Goal: Information Seeking & Learning: Learn about a topic

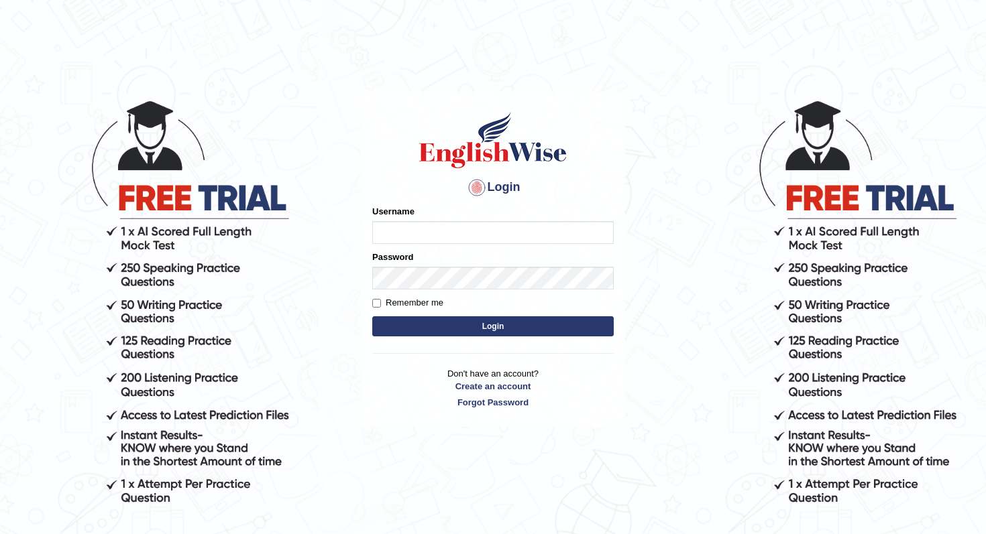
type input "panny"
click at [473, 328] on button "Login" at bounding box center [492, 326] width 241 height 20
type input "panny"
click at [508, 321] on button "Login" at bounding box center [492, 326] width 241 height 20
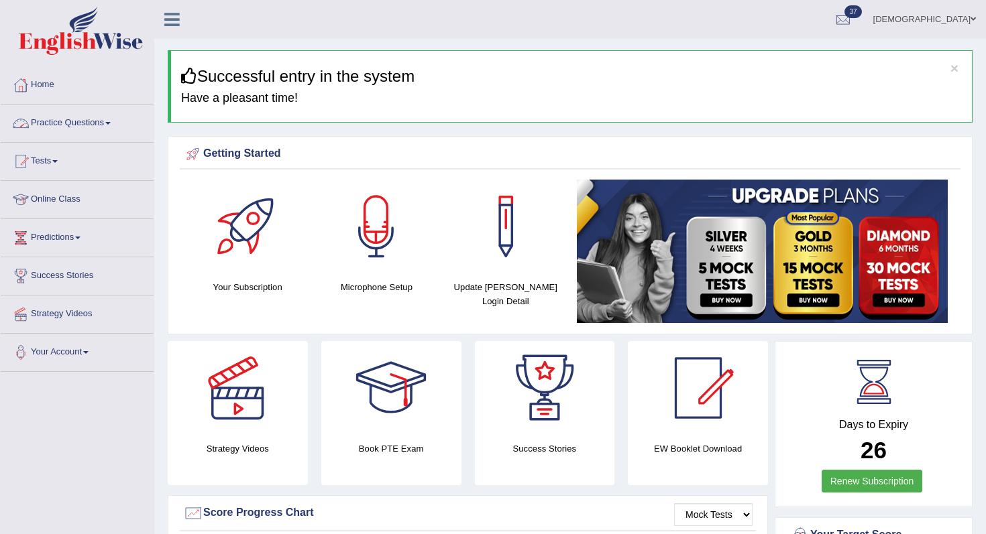
click at [111, 123] on span at bounding box center [107, 123] width 5 height 3
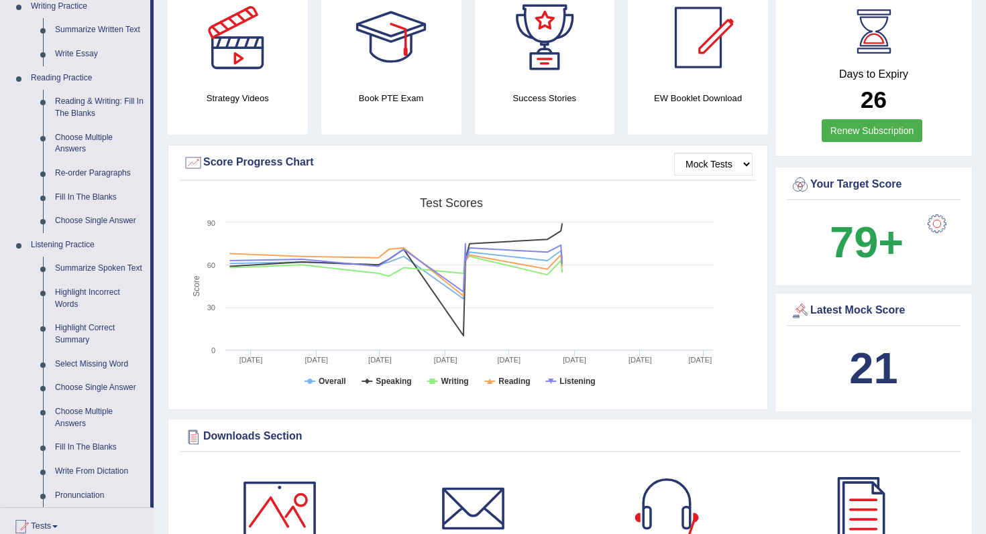
scroll to position [353, 0]
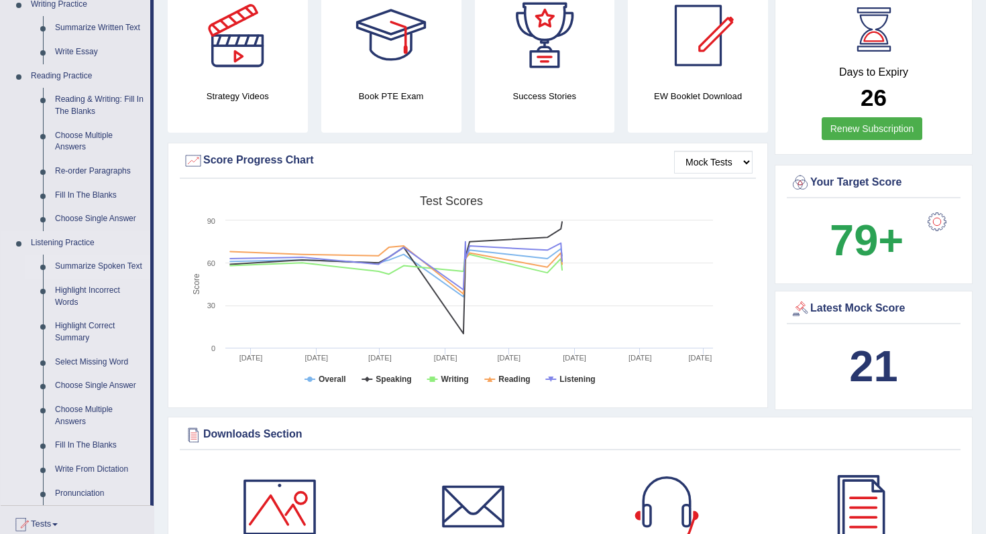
click at [60, 268] on link "Summarize Spoken Text" at bounding box center [99, 267] width 101 height 24
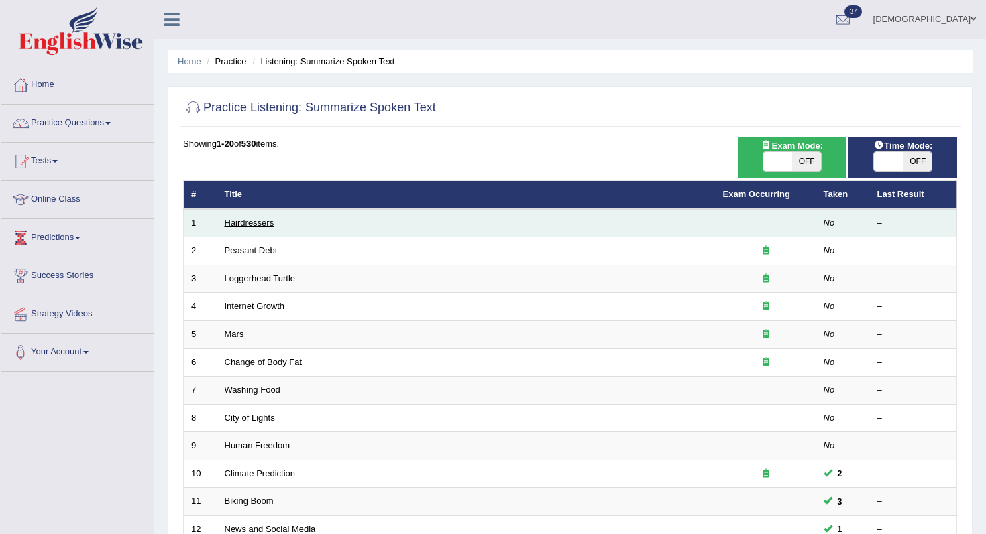
click at [250, 220] on link "Hairdressers" at bounding box center [250, 223] width 50 height 10
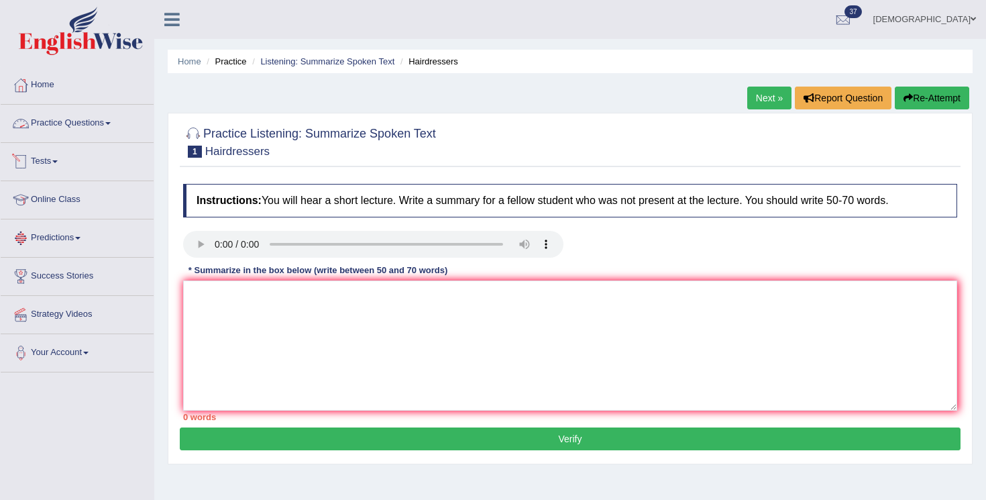
click at [105, 120] on link "Practice Questions" at bounding box center [77, 122] width 153 height 34
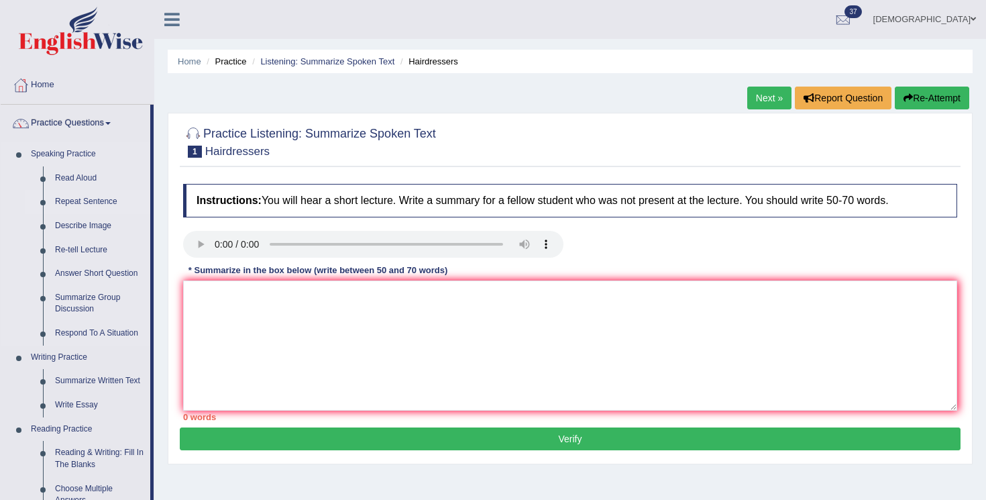
click at [74, 202] on link "Repeat Sentence" at bounding box center [99, 202] width 101 height 24
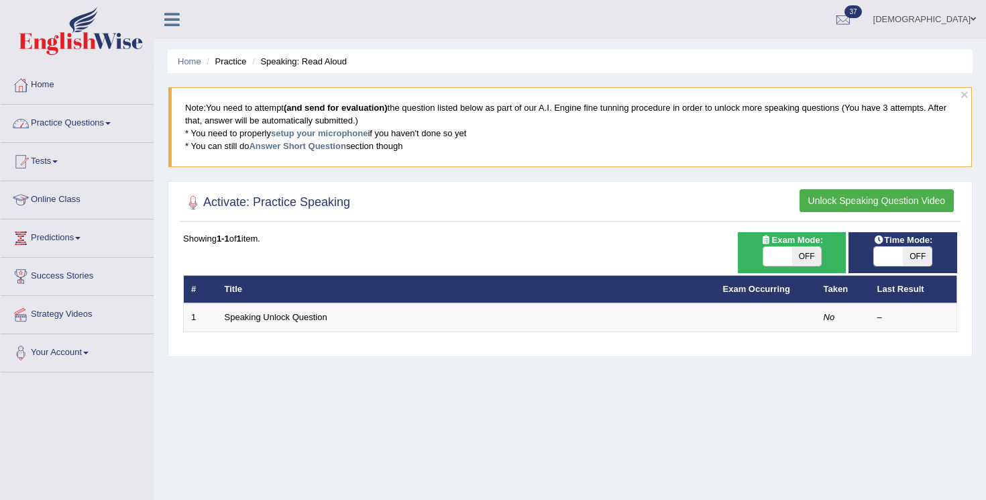
click at [120, 125] on link "Practice Questions" at bounding box center [77, 122] width 153 height 34
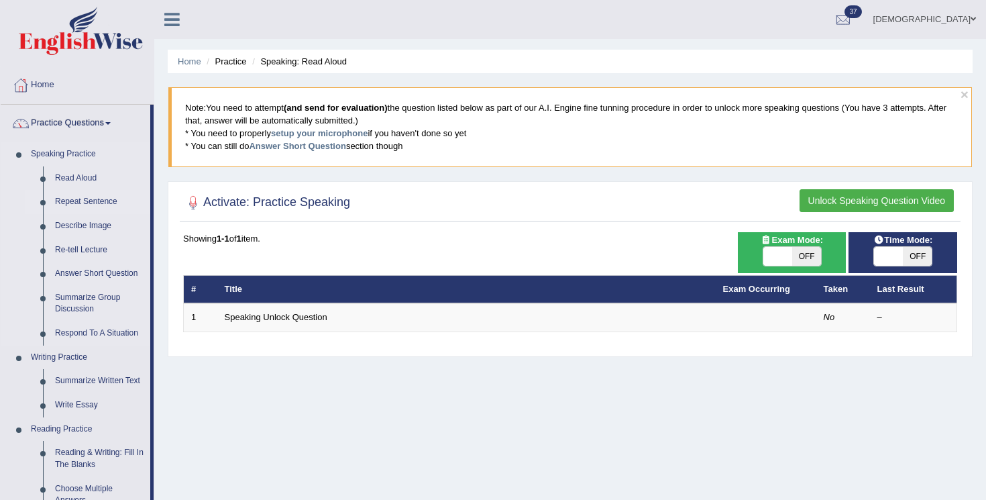
click at [70, 202] on link "Repeat Sentence" at bounding box center [99, 202] width 101 height 24
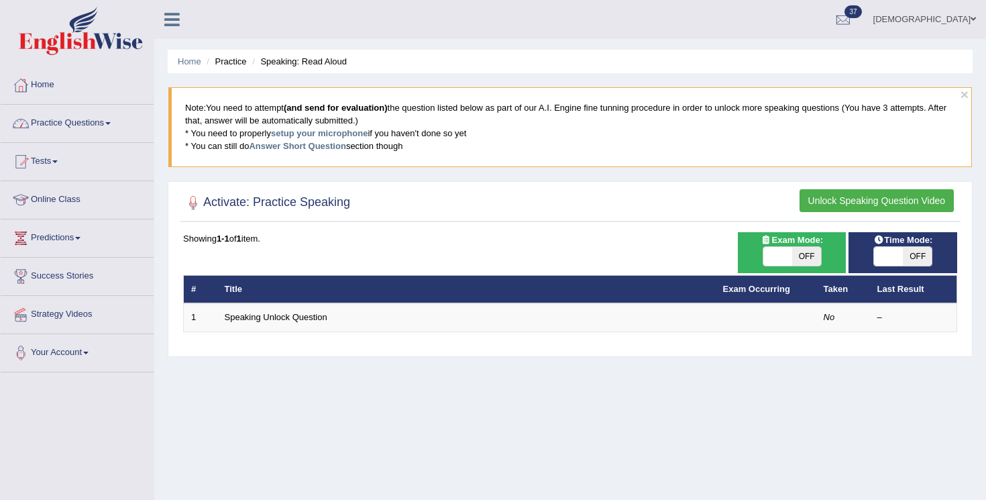
click at [115, 119] on link "Practice Questions" at bounding box center [77, 122] width 153 height 34
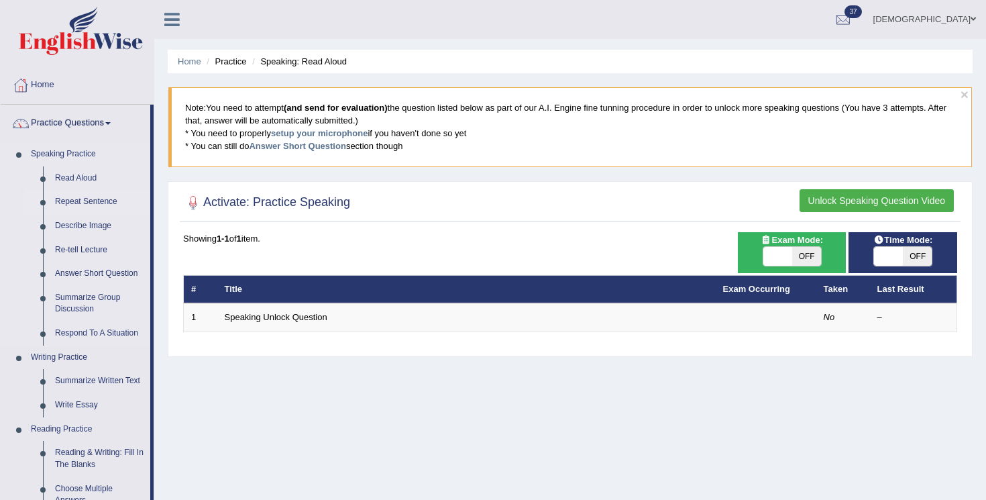
click at [70, 203] on link "Repeat Sentence" at bounding box center [99, 202] width 101 height 24
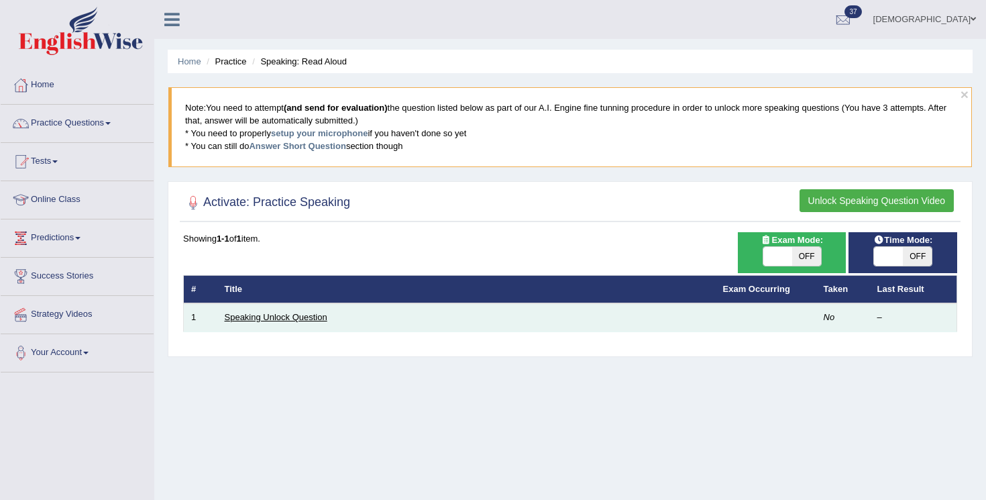
click at [273, 319] on link "Speaking Unlock Question" at bounding box center [276, 317] width 103 height 10
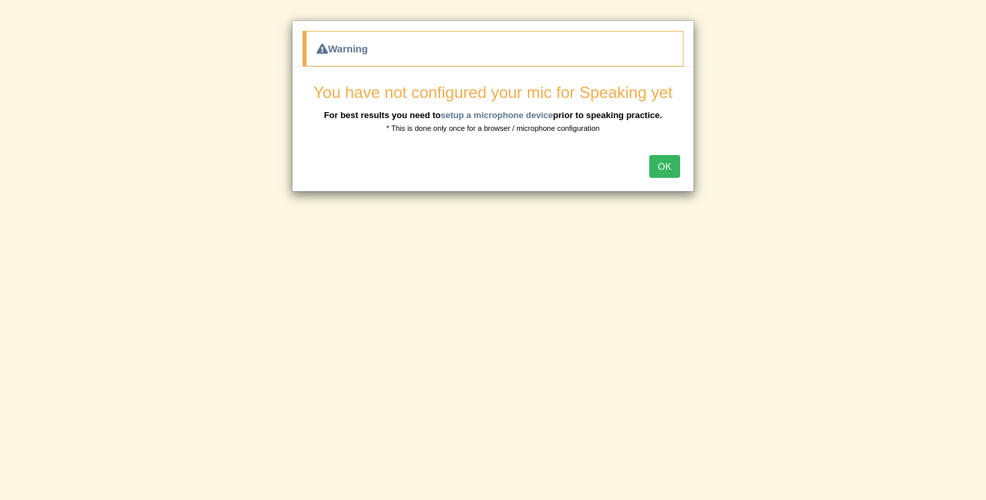
click at [670, 158] on button "OK" at bounding box center [664, 166] width 31 height 23
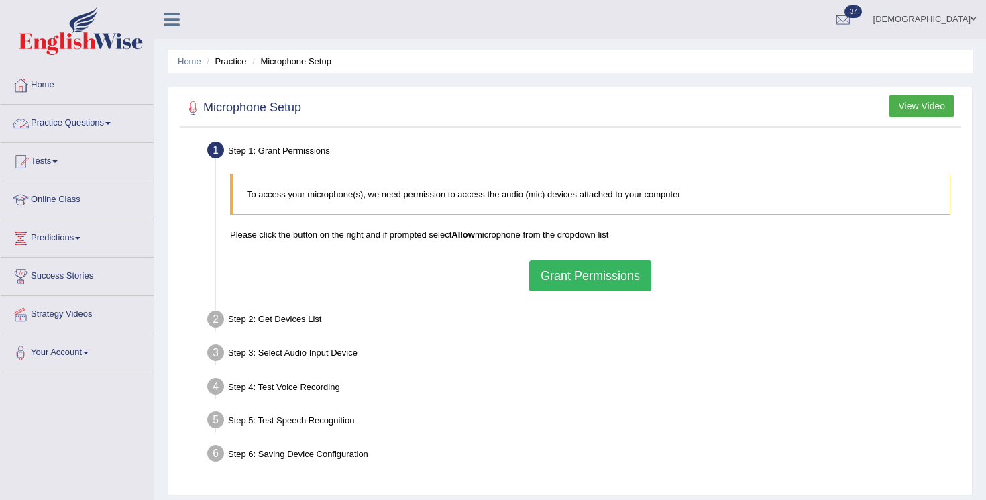
click at [103, 125] on link "Practice Questions" at bounding box center [77, 122] width 153 height 34
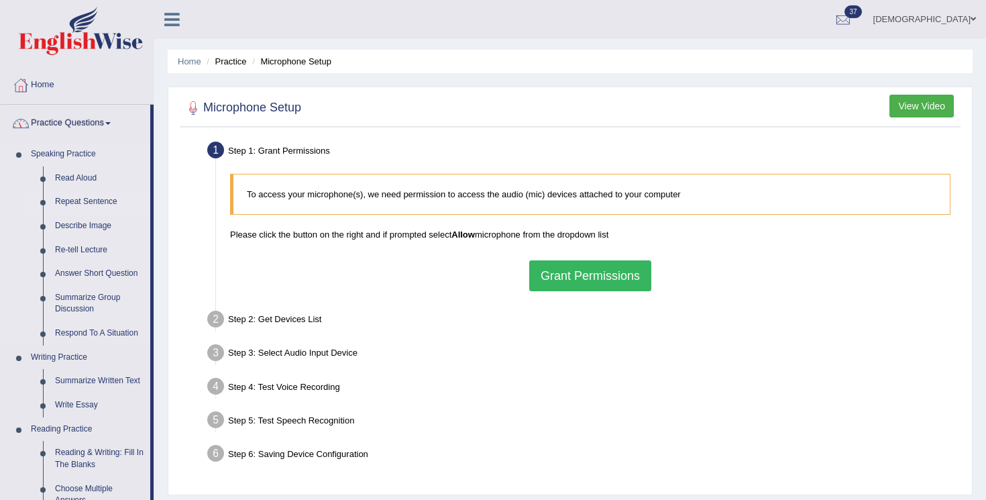
click at [72, 203] on link "Repeat Sentence" at bounding box center [99, 202] width 101 height 24
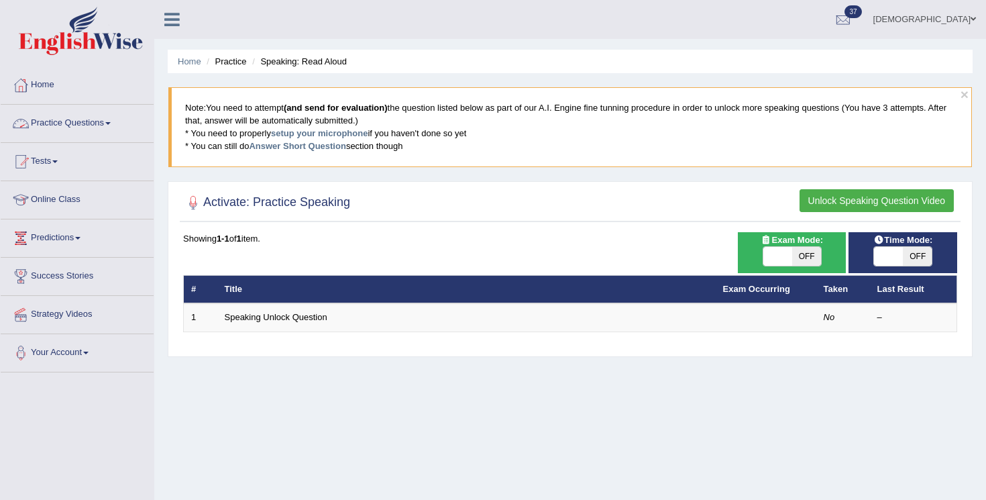
click at [105, 127] on link "Practice Questions" at bounding box center [77, 122] width 153 height 34
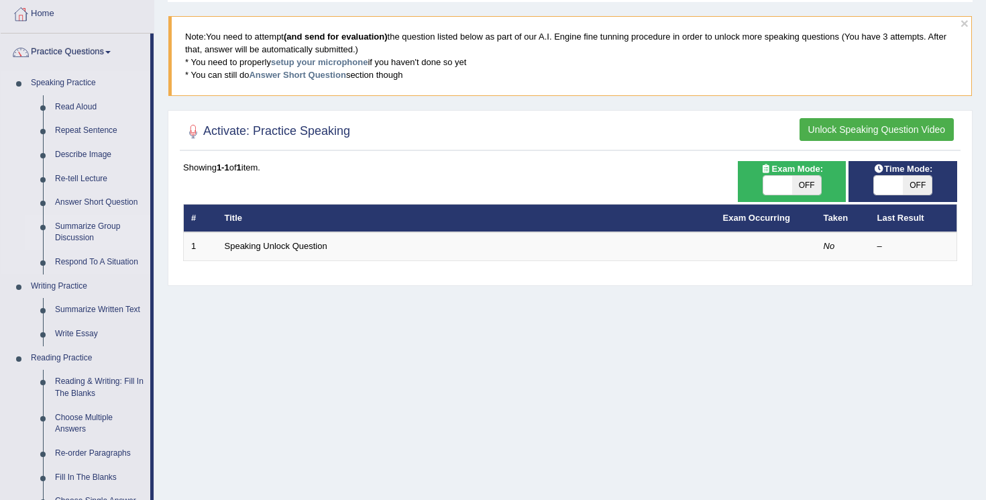
scroll to position [75, 0]
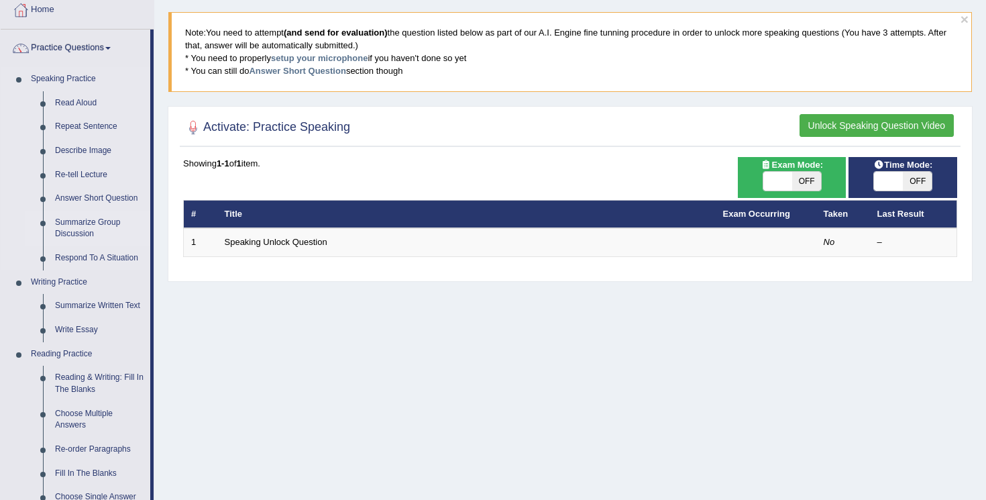
click at [67, 232] on link "Summarize Group Discussion" at bounding box center [99, 229] width 101 height 36
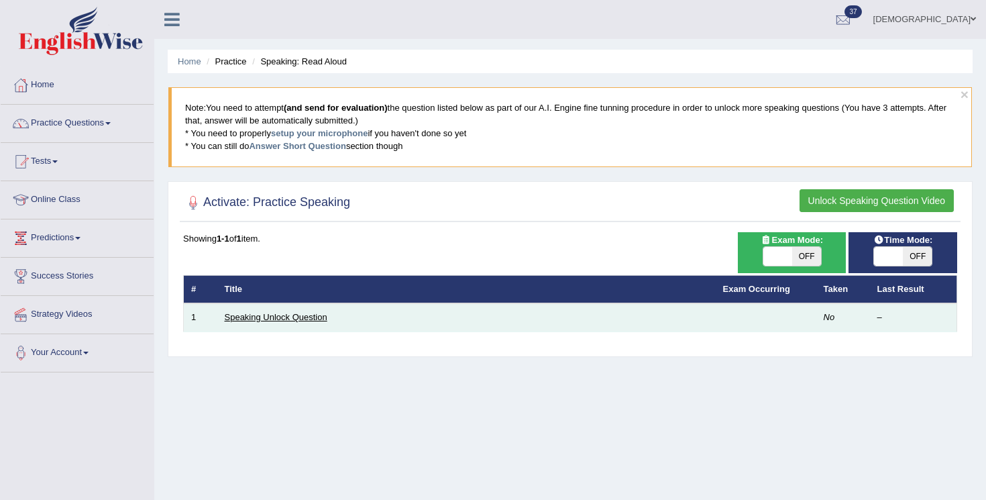
click at [267, 321] on link "Speaking Unlock Question" at bounding box center [276, 317] width 103 height 10
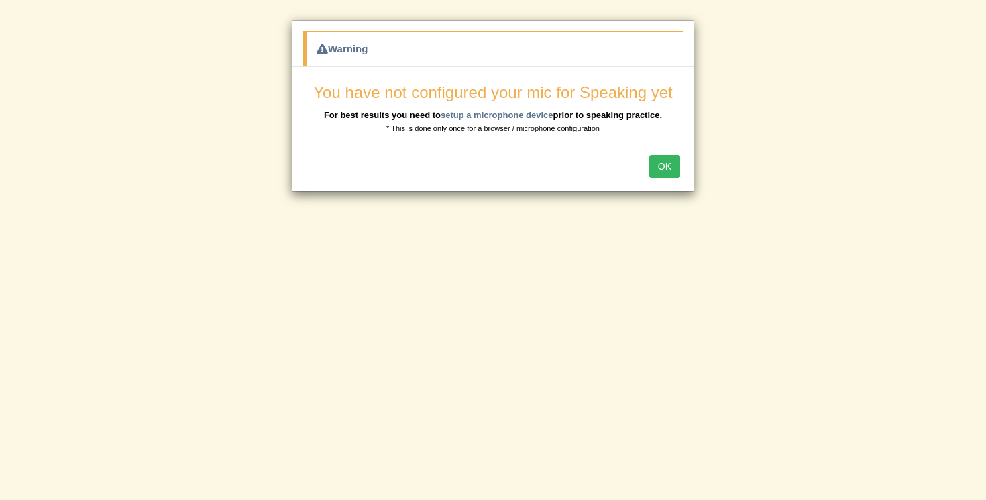
click at [675, 159] on button "OK" at bounding box center [664, 166] width 31 height 23
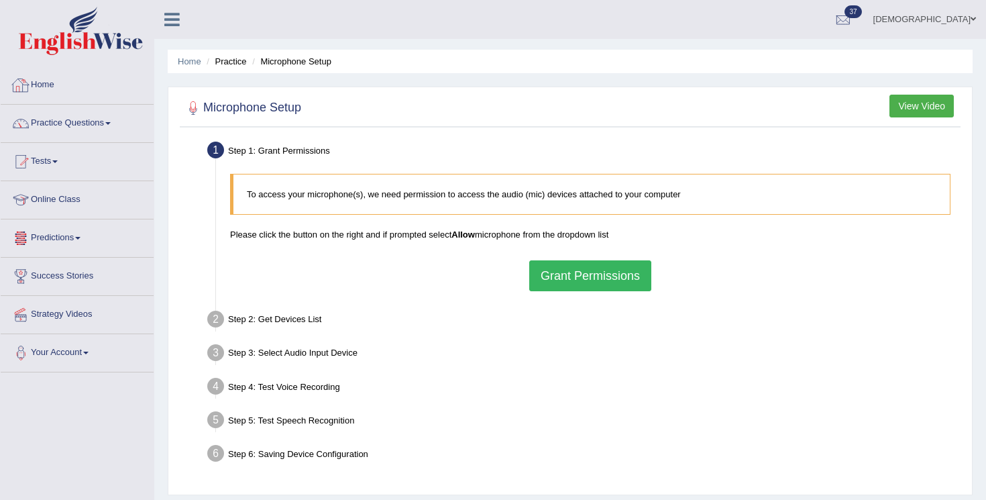
click at [111, 124] on span at bounding box center [107, 123] width 5 height 3
